Goal: Task Accomplishment & Management: Use online tool/utility

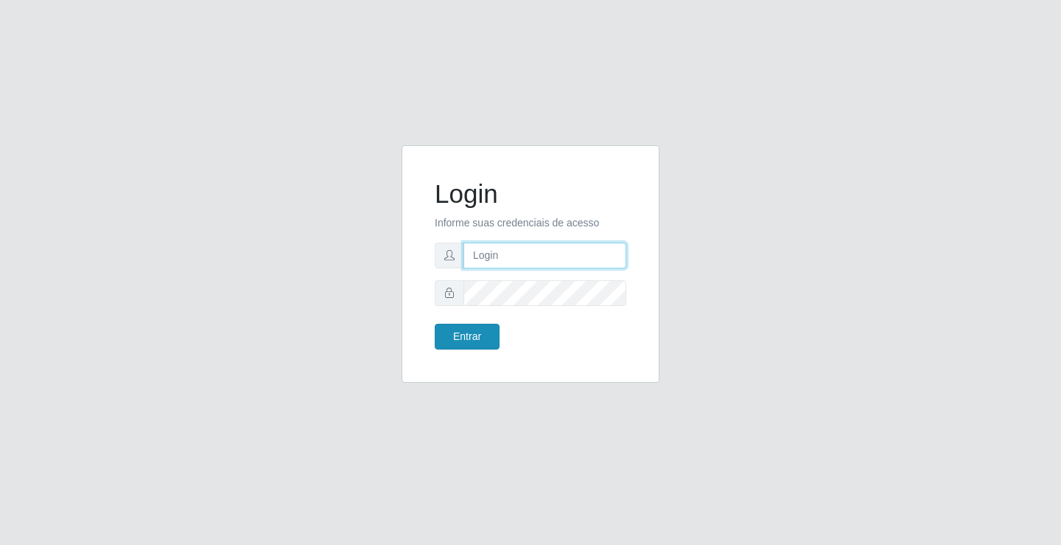
type input "[EMAIL_ADDRESS][DOMAIN_NAME]"
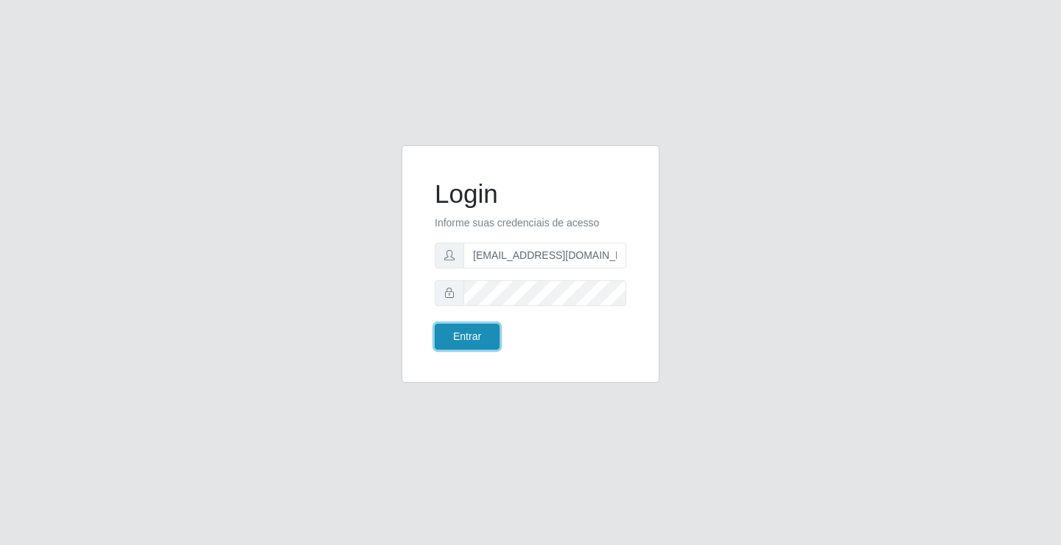
click at [469, 326] on button "Entrar" at bounding box center [467, 336] width 65 height 26
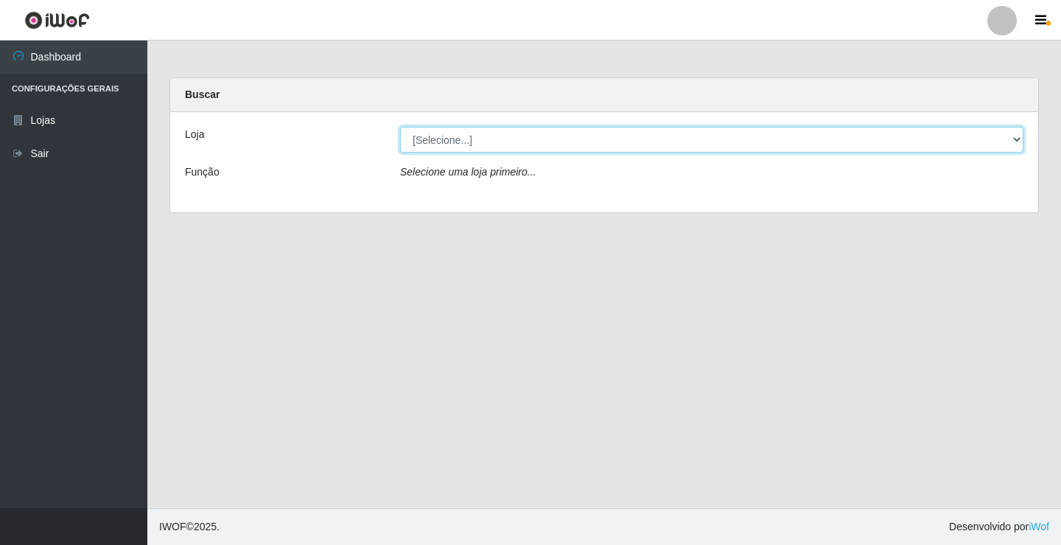
click at [559, 143] on select "[Selecione...] Rede Potiguar 4 - Extremoz" at bounding box center [711, 140] width 623 height 26
select select "78"
click at [400, 127] on select "[Selecione...] Rede Potiguar 4 - Extremoz" at bounding box center [711, 140] width 623 height 26
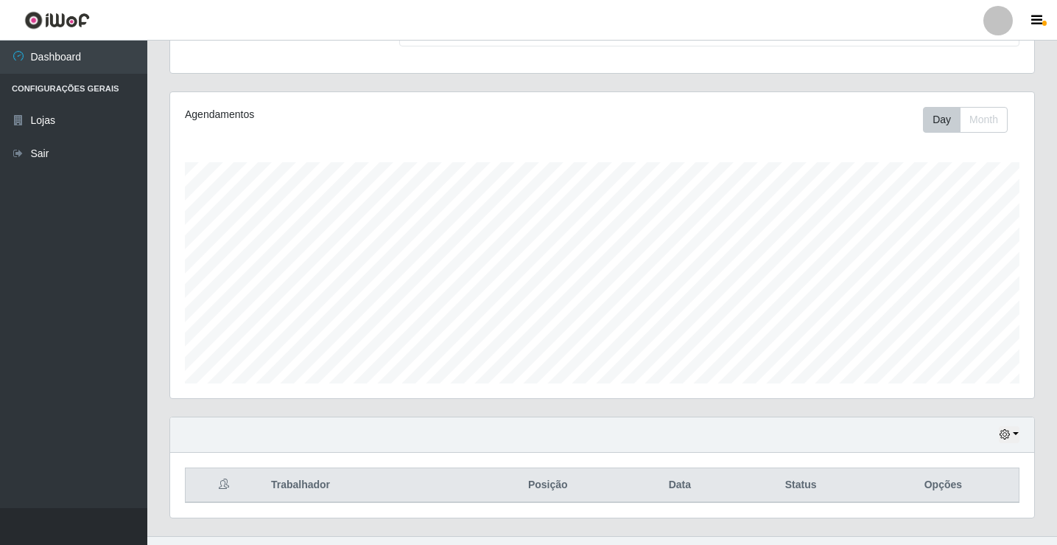
scroll to position [172, 0]
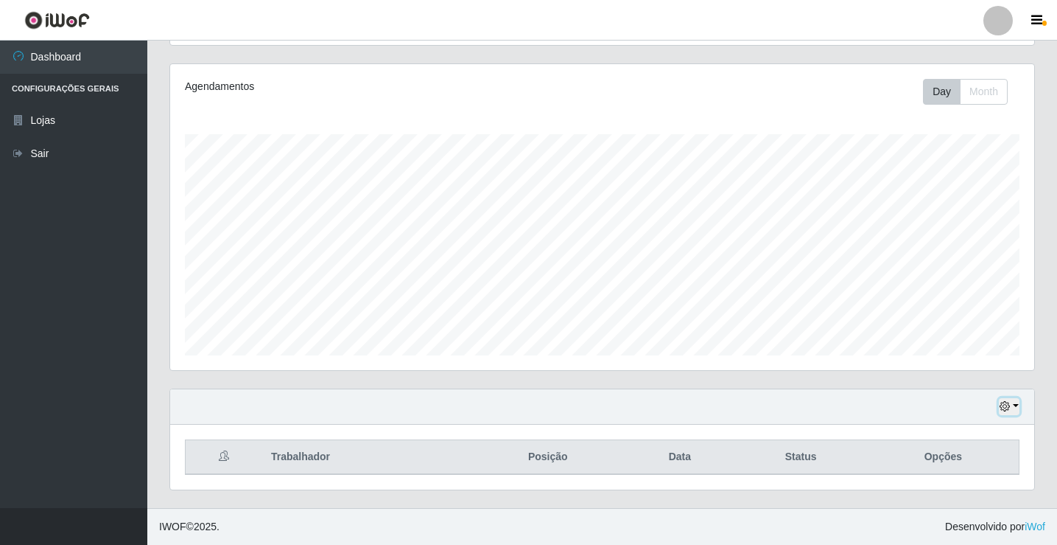
click at [1005, 405] on icon "button" at bounding box center [1005, 406] width 10 height 10
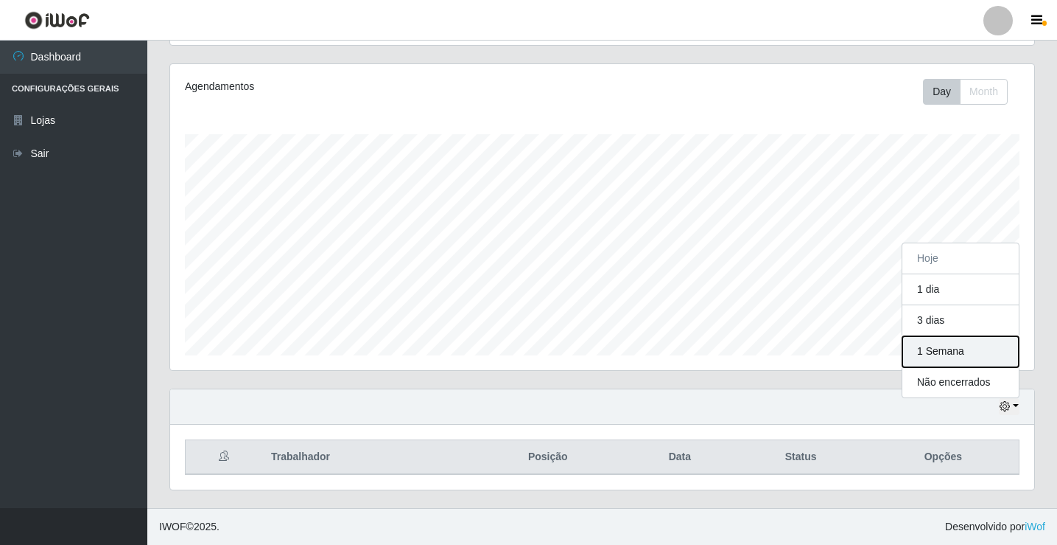
click at [931, 352] on button "1 Semana" at bounding box center [961, 351] width 116 height 31
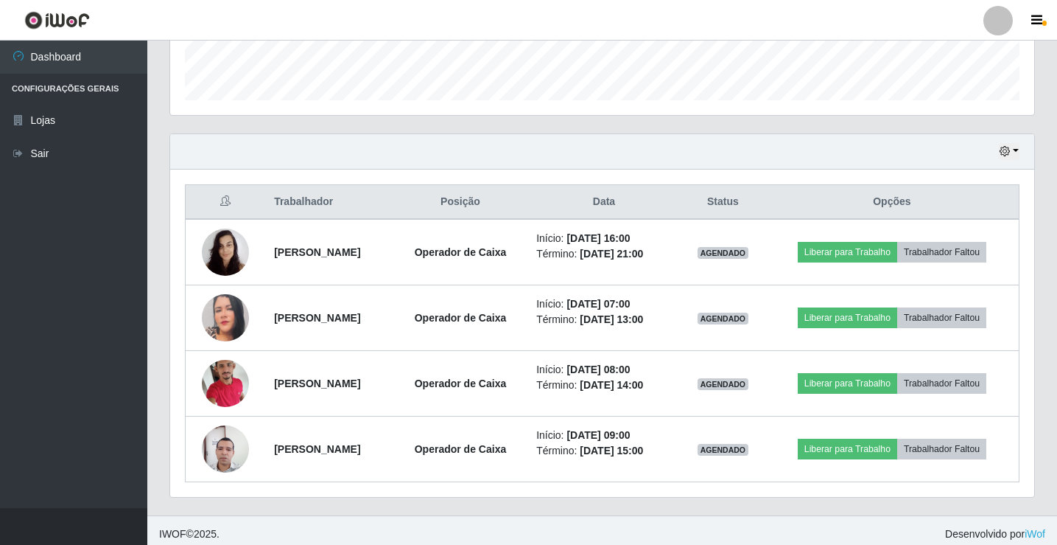
scroll to position [434, 0]
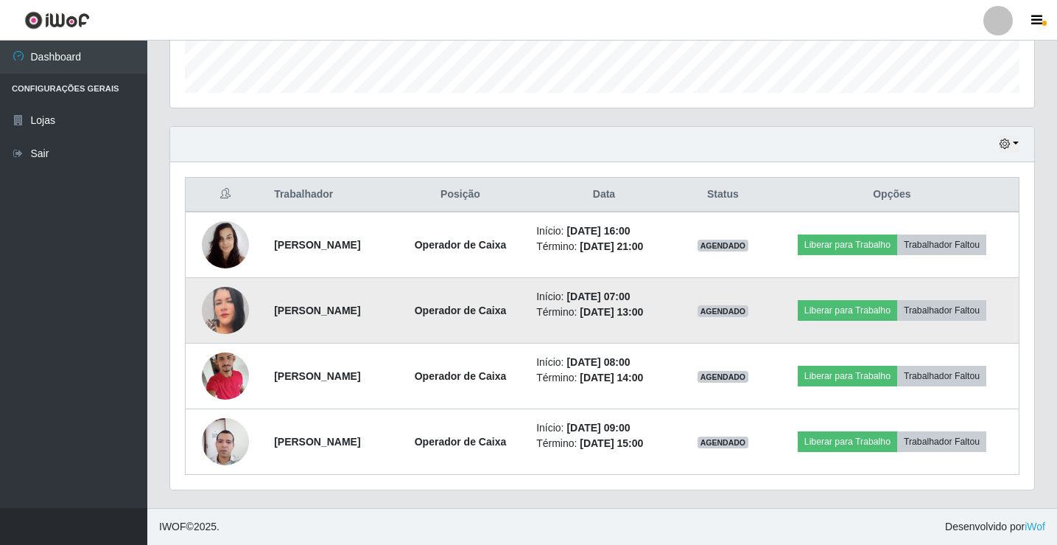
click at [213, 307] on img at bounding box center [225, 310] width 47 height 56
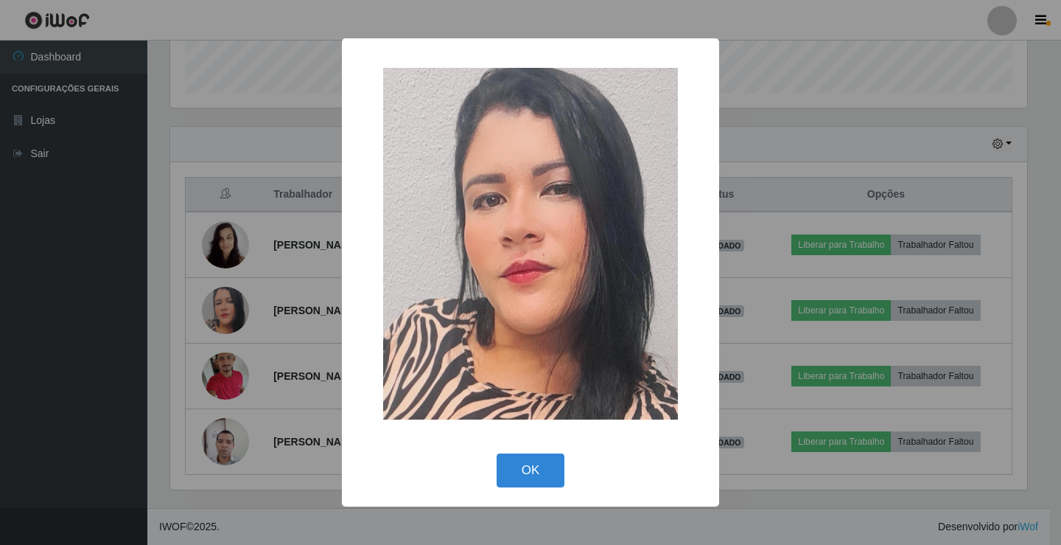
click at [178, 304] on div "× OK Cancel" at bounding box center [530, 272] width 1061 height 545
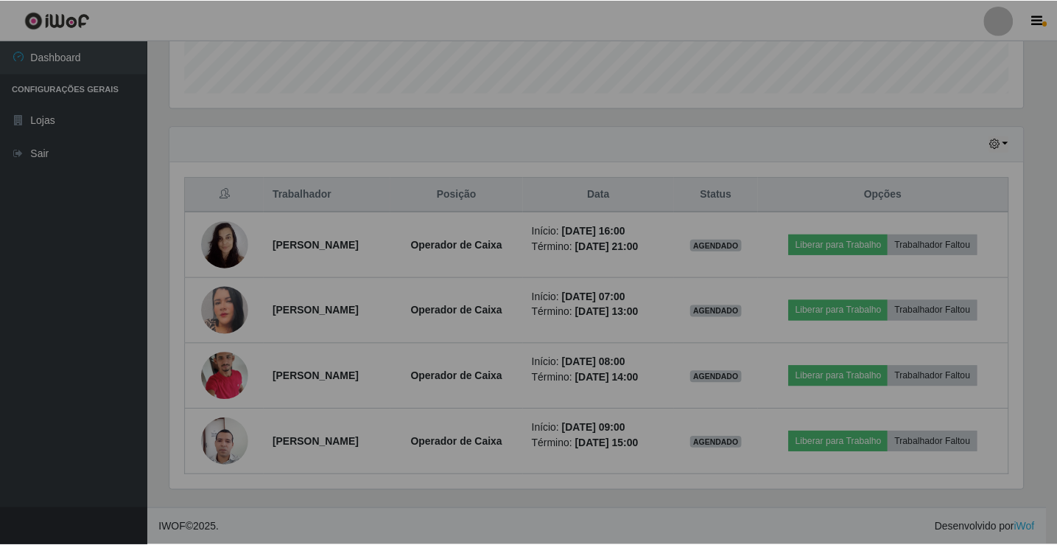
scroll to position [306, 864]
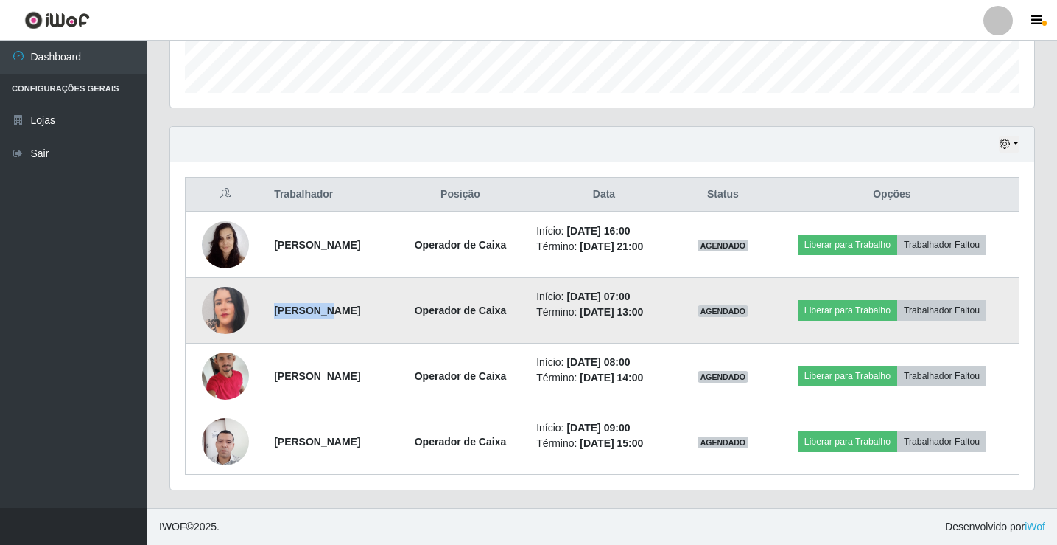
drag, startPoint x: 309, startPoint y: 310, endPoint x: 265, endPoint y: 314, distance: 44.4
click at [274, 314] on strong "[PERSON_NAME]" at bounding box center [317, 310] width 86 height 12
copy strong "Jaqueline"
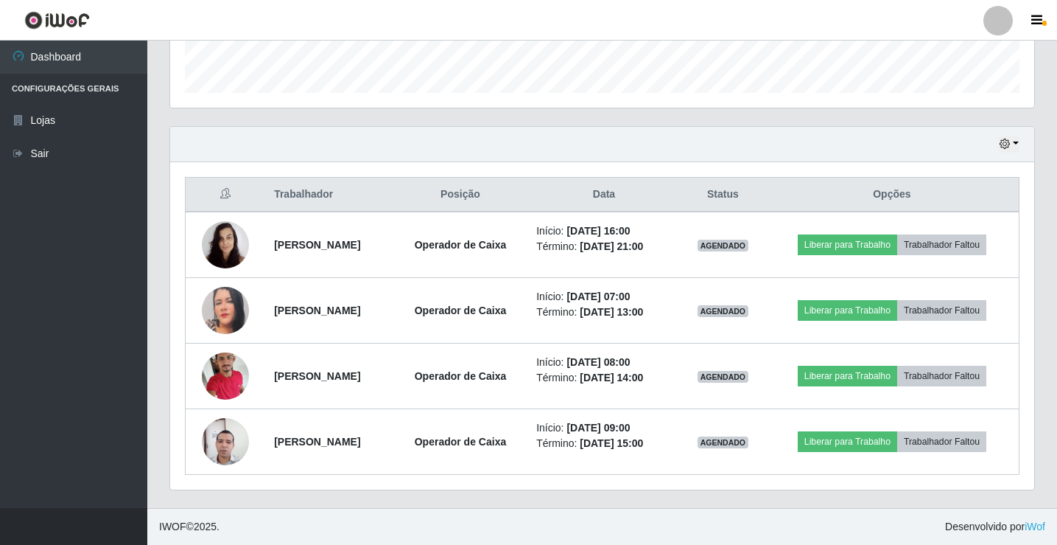
click at [524, 126] on div "Hoje 1 dia 3 dias 1 Semana Não encerrados Trabalhador Posição Data Status Opçõe…" at bounding box center [602, 308] width 866 height 364
